Goal: Find specific page/section: Find specific page/section

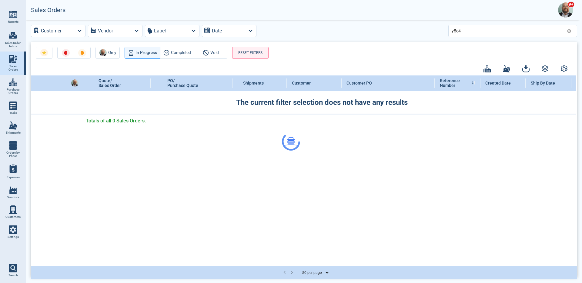
select select "50"
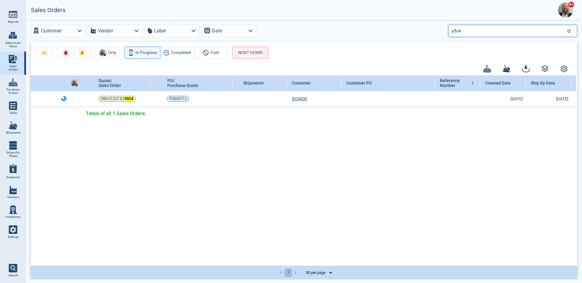
click at [467, 29] on input "y5c4" at bounding box center [508, 30] width 113 height 9
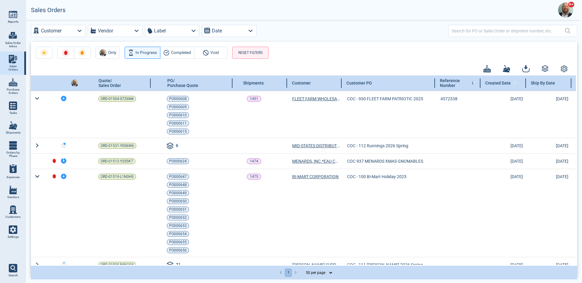
click at [499, 86] on div "Created Date" at bounding box center [503, 82] width 45 height 15
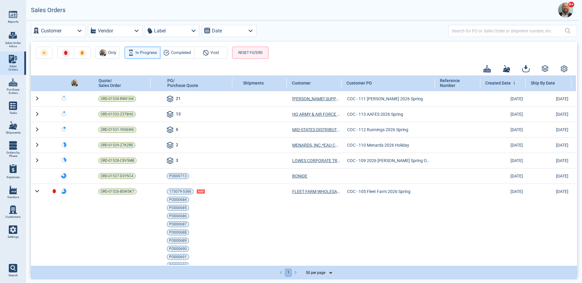
click at [11, 233] on img at bounding box center [13, 230] width 8 height 8
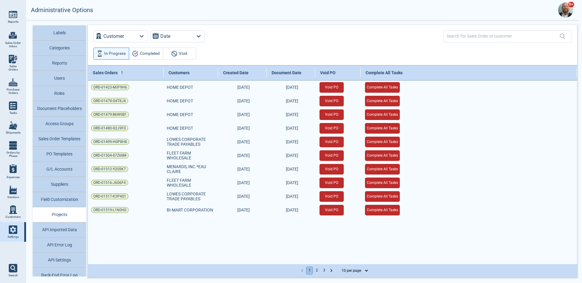
click at [68, 235] on button "API Imported Data" at bounding box center [59, 230] width 53 height 15
